Goal: Information Seeking & Learning: Check status

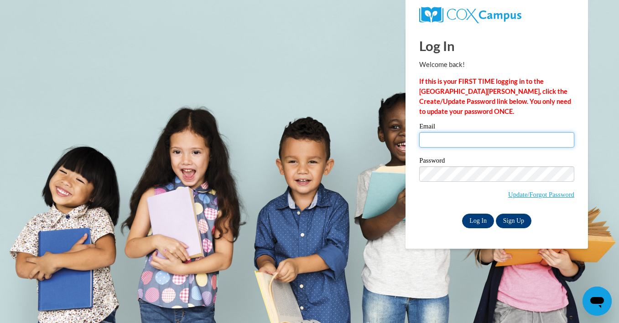
type input "kthigpen@thelearningtreeacademy.com"
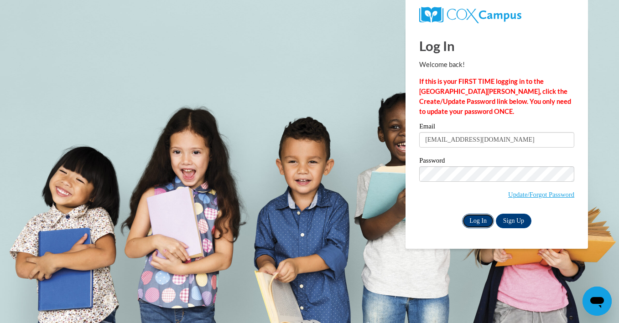
click at [476, 225] on input "Log In" at bounding box center [478, 221] width 32 height 15
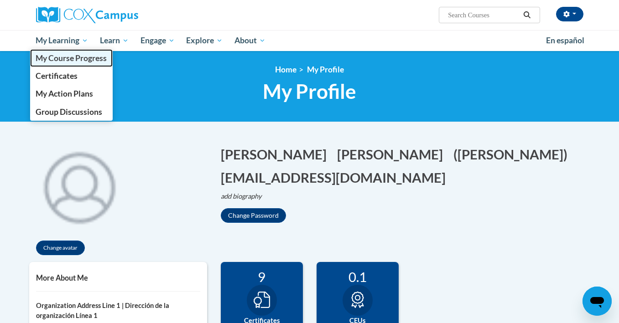
click at [78, 62] on span "My Course Progress" at bounding box center [71, 58] width 71 height 10
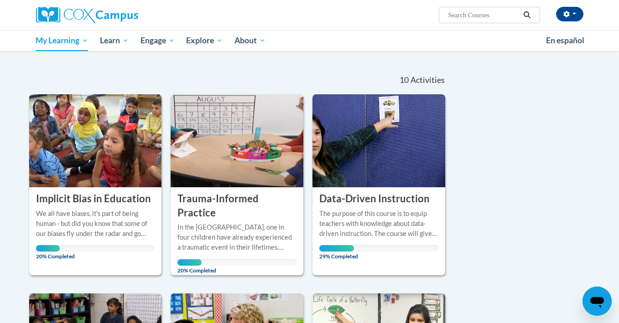
scroll to position [73, 0]
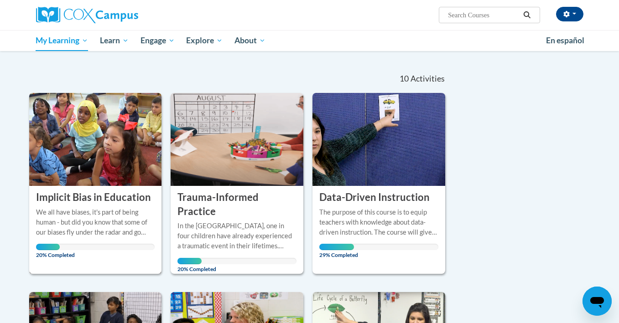
click at [99, 174] on img at bounding box center [95, 139] width 133 height 93
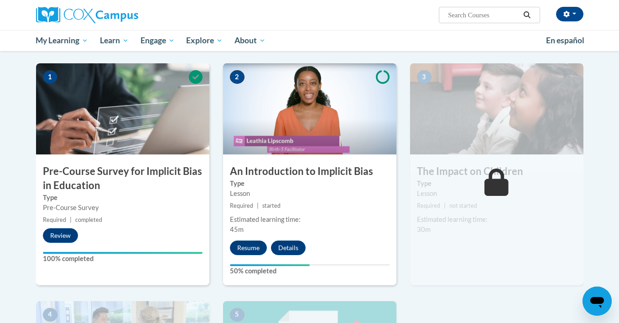
scroll to position [175, 0]
click at [245, 247] on button "Resume" at bounding box center [248, 247] width 37 height 15
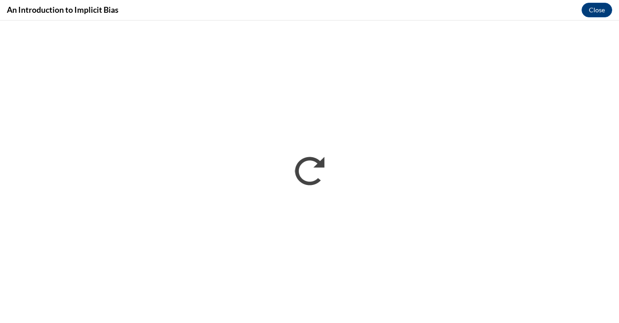
scroll to position [0, 0]
